Goal: Navigation & Orientation: Find specific page/section

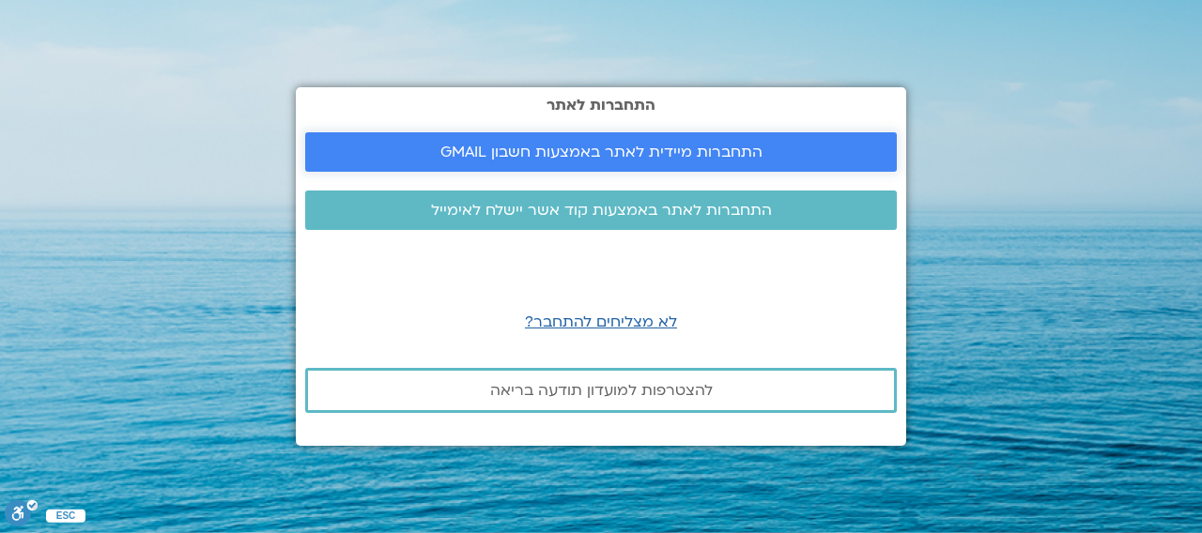
click at [606, 149] on span "התחברות מיידית לאתר באמצעות חשבון GMAIL" at bounding box center [601, 152] width 322 height 17
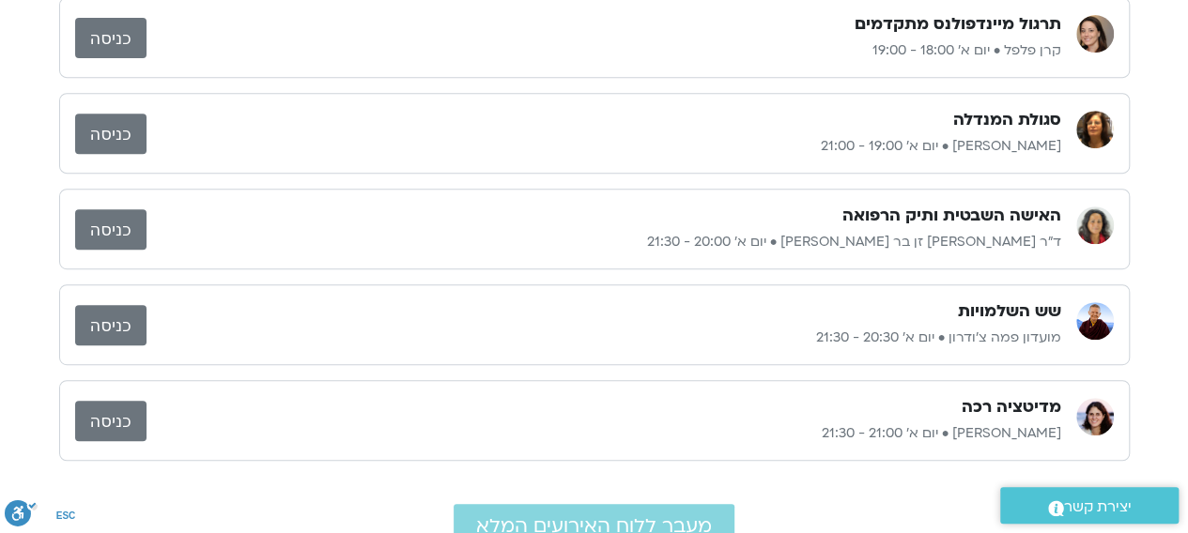
scroll to position [470, 0]
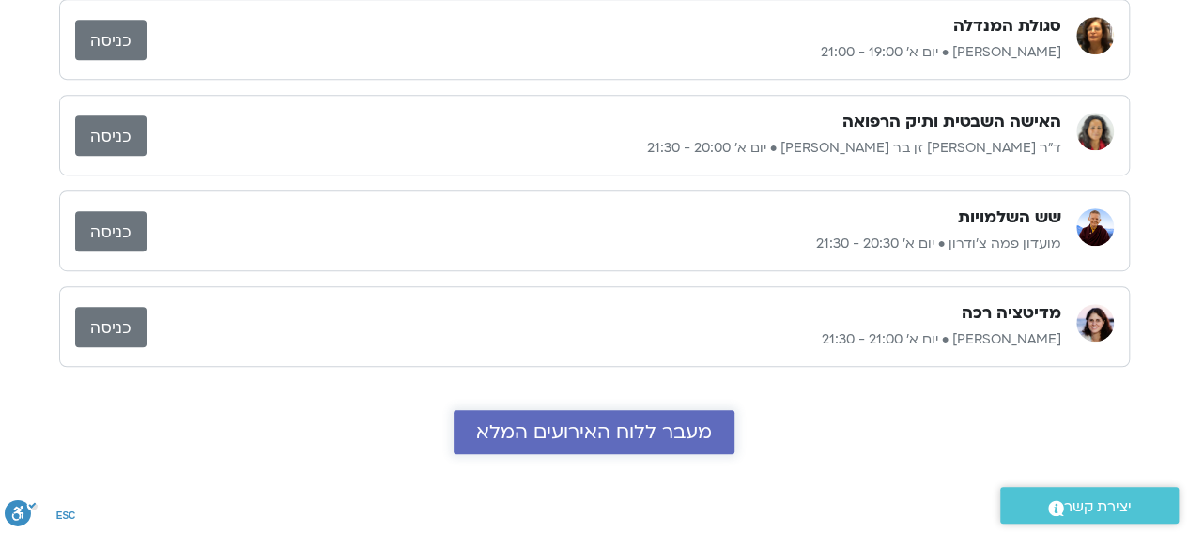
click at [554, 424] on span "מעבר ללוח האירועים המלא" at bounding box center [594, 433] width 236 height 22
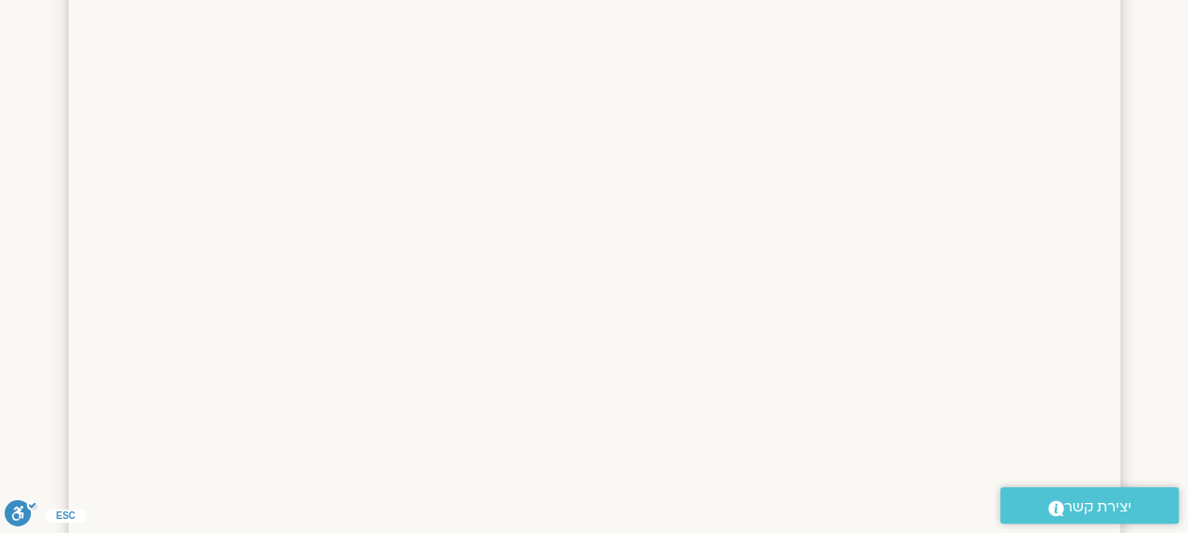
scroll to position [1691, 0]
